Goal: Check status: Check status

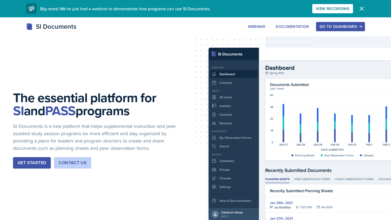
click at [355, 27] on div "Go to Dashboard" at bounding box center [340, 26] width 42 height 4
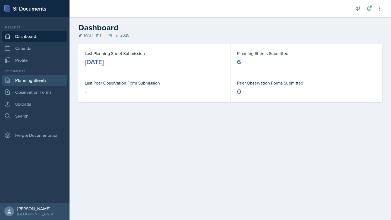
click at [44, 82] on link "Planning Sheets" at bounding box center [34, 80] width 65 height 11
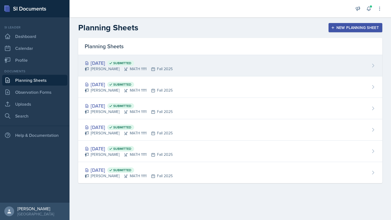
click at [161, 74] on div "[DATE] Submitted [PERSON_NAME] MATH 1111 Fall 2025" at bounding box center [230, 65] width 304 height 21
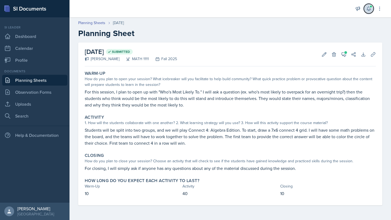
click at [370, 7] on span at bounding box center [370, 6] width 3 height 3
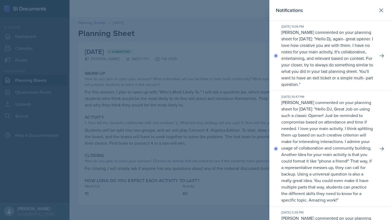
click at [200, 60] on div at bounding box center [195, 110] width 391 height 220
